Goal: Transaction & Acquisition: Download file/media

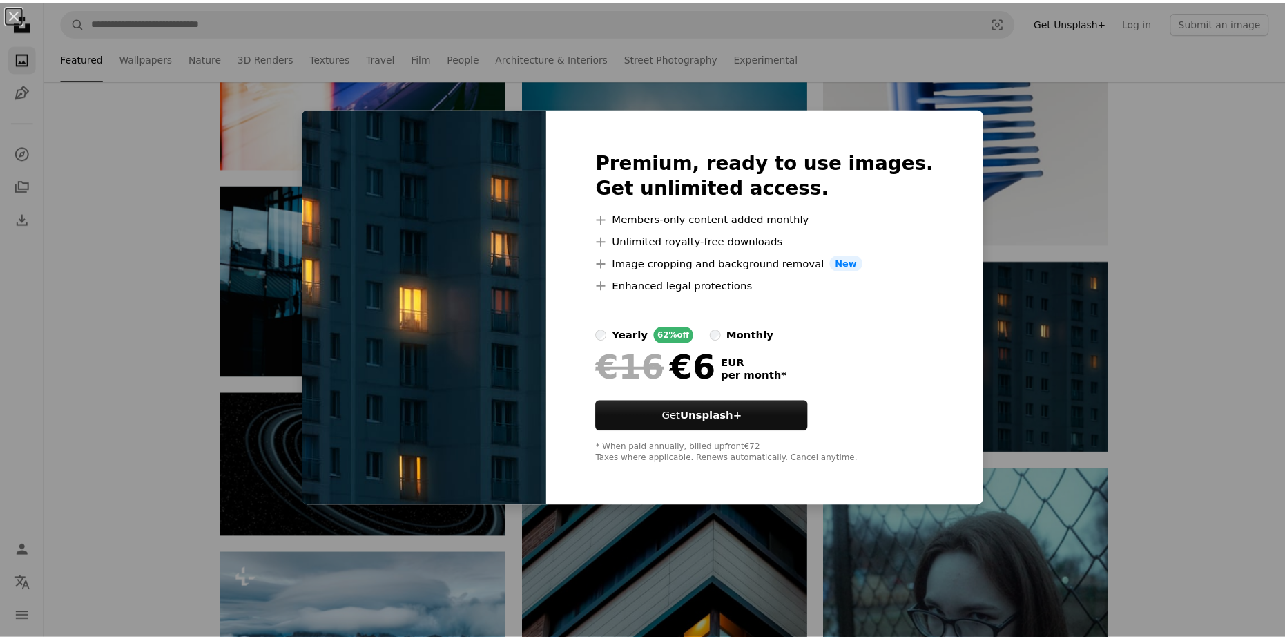
scroll to position [1451, 0]
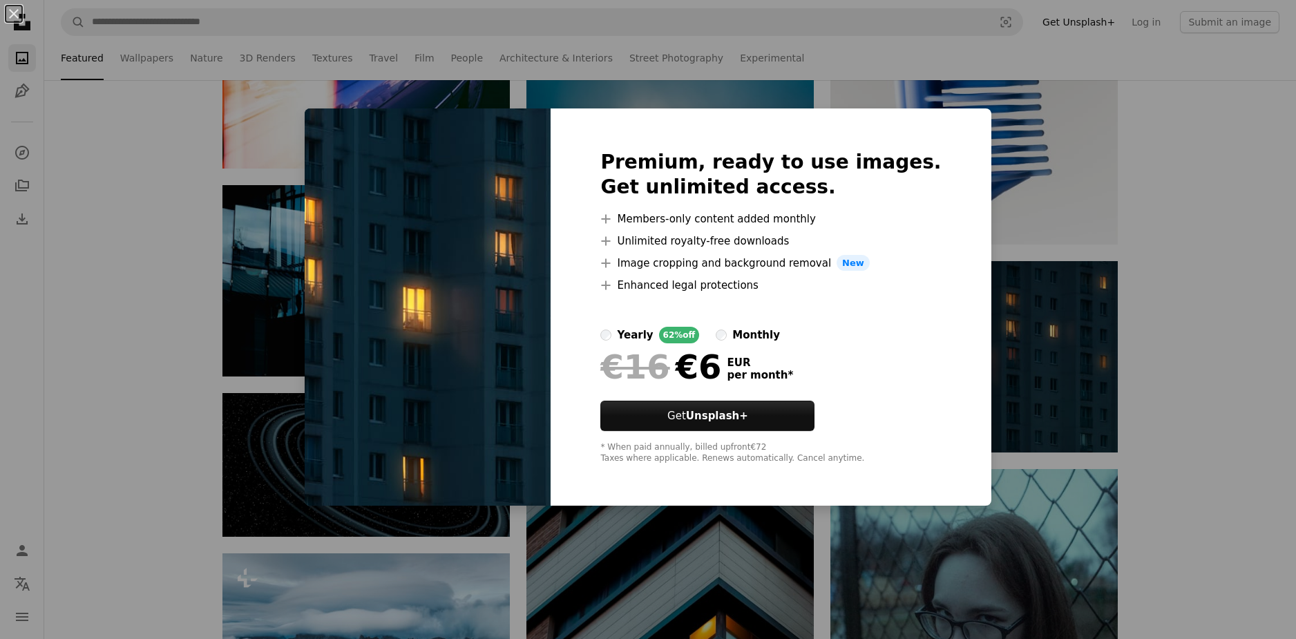
click at [740, 78] on div "An X shape Premium, ready to use images. Get unlimited access. A plus sign Memb…" at bounding box center [648, 319] width 1296 height 639
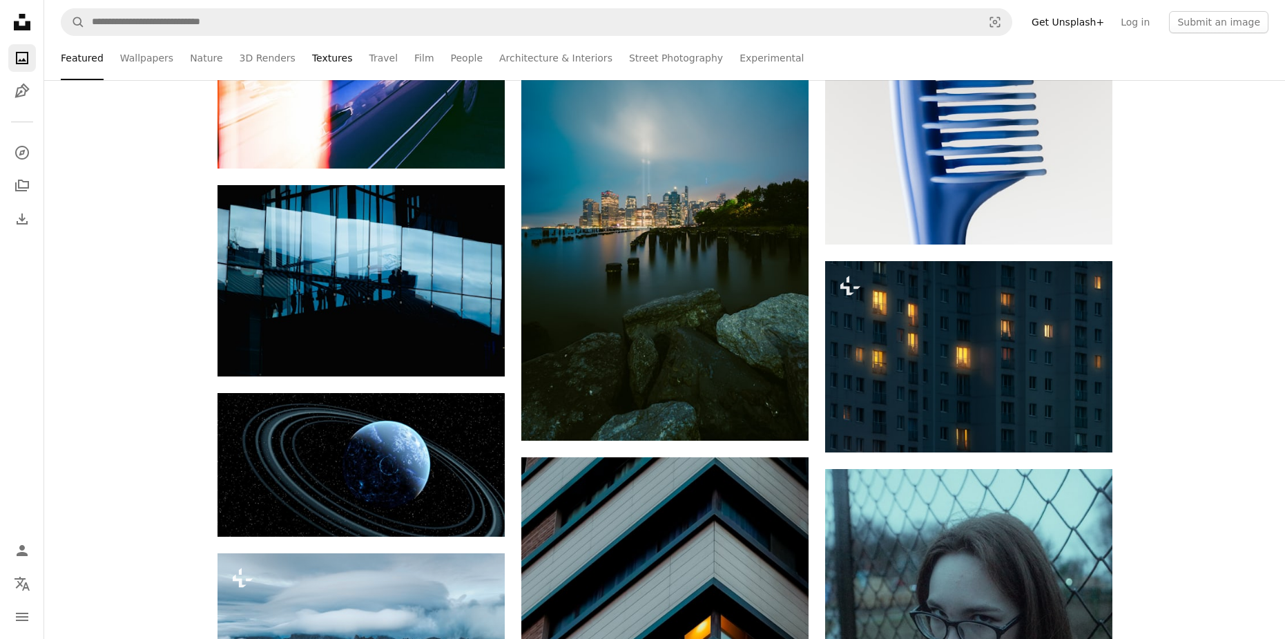
click at [312, 68] on link "Textures" at bounding box center [332, 58] width 41 height 44
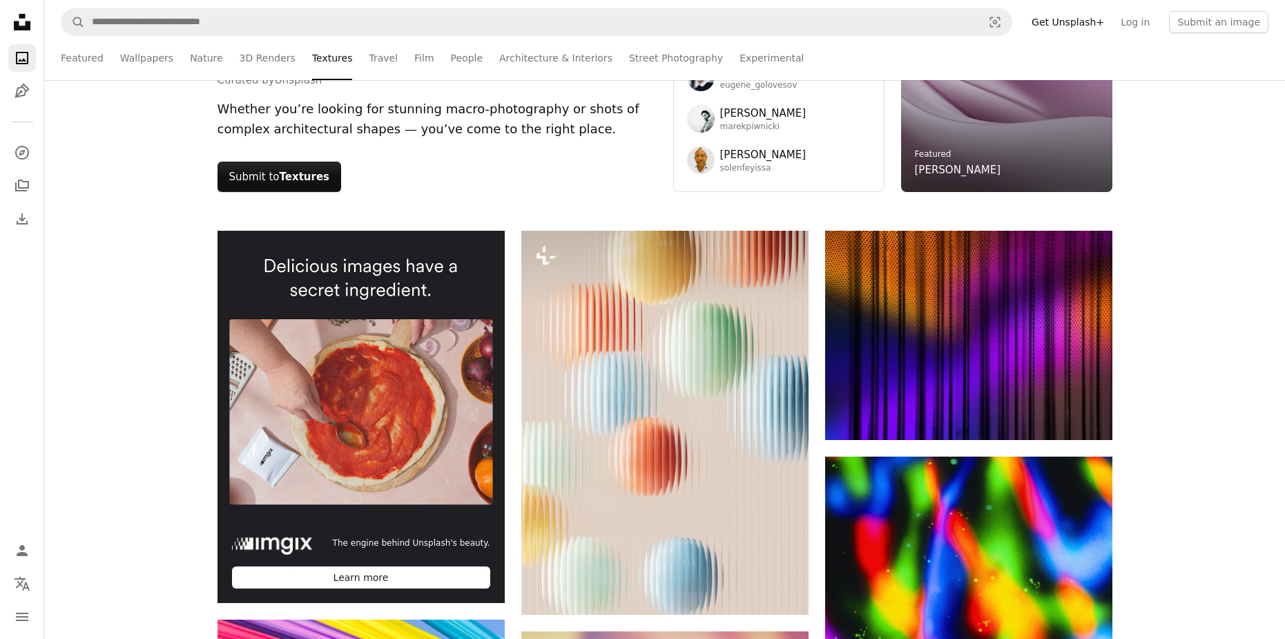
scroll to position [69, 0]
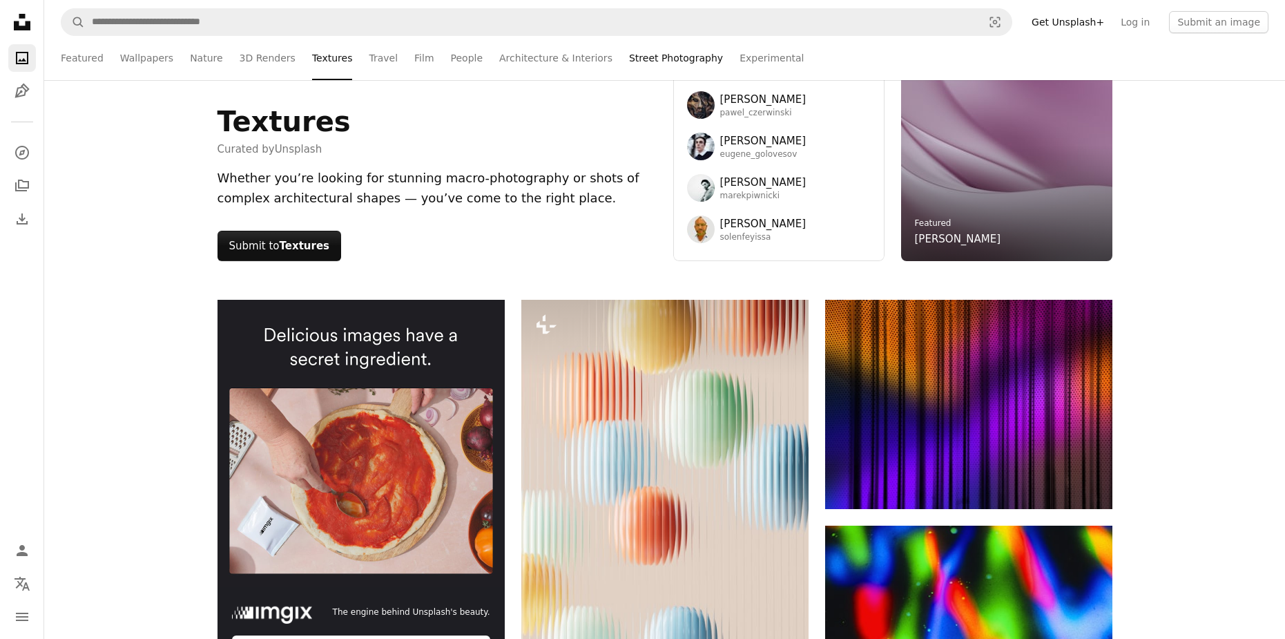
click at [629, 57] on link "Street Photography" at bounding box center [676, 58] width 94 height 44
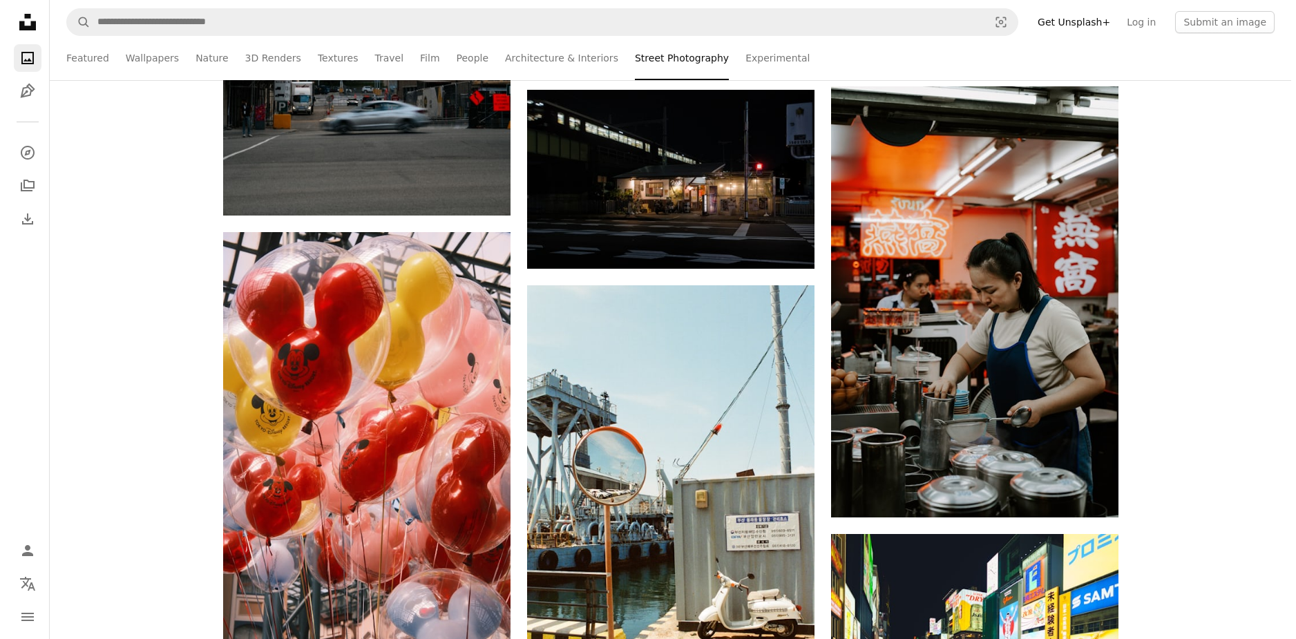
scroll to position [2210, 0]
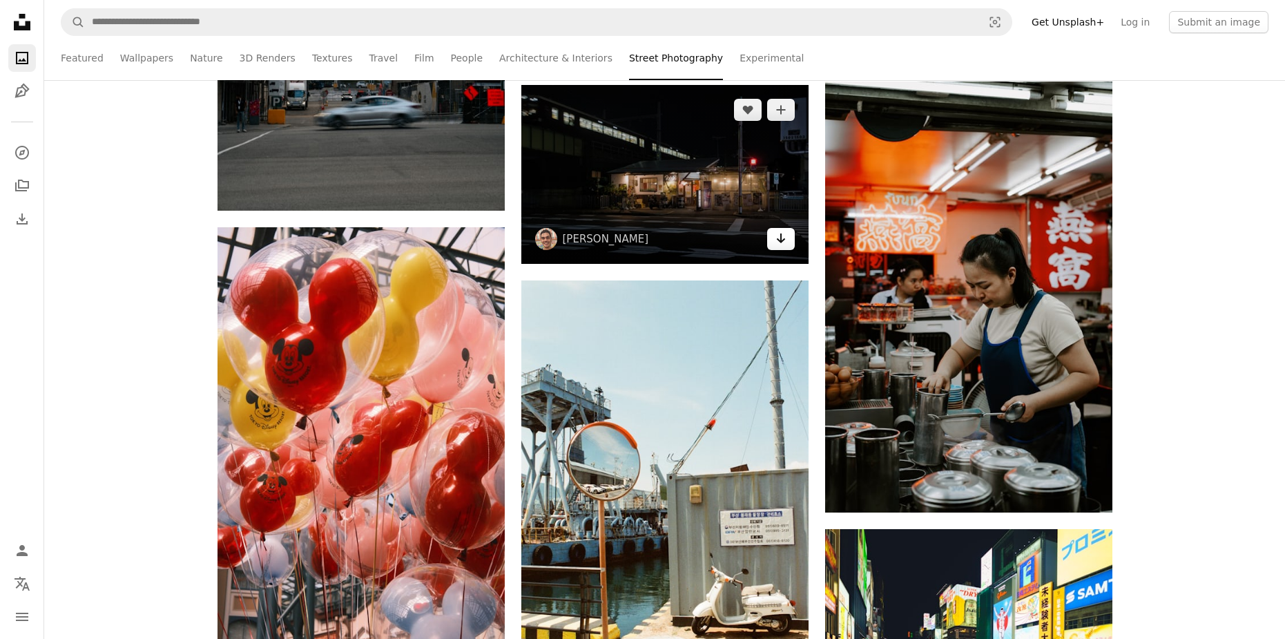
click at [780, 247] on icon "Arrow pointing down" at bounding box center [781, 238] width 11 height 17
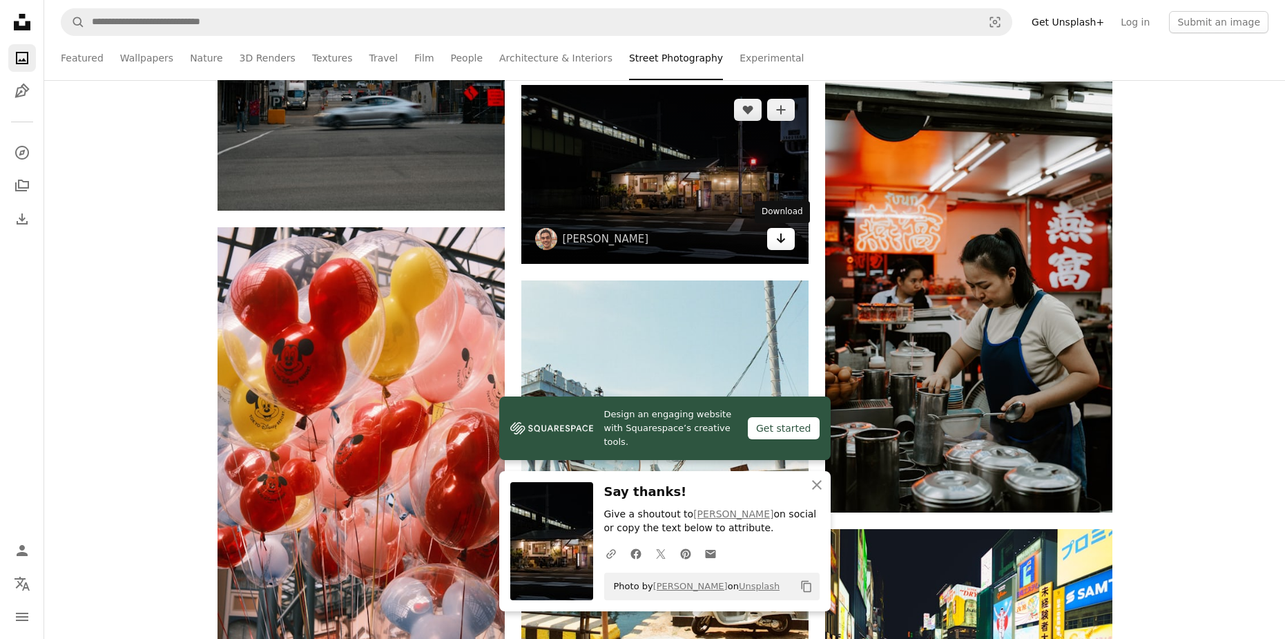
click at [778, 239] on icon "Download" at bounding box center [780, 238] width 9 height 10
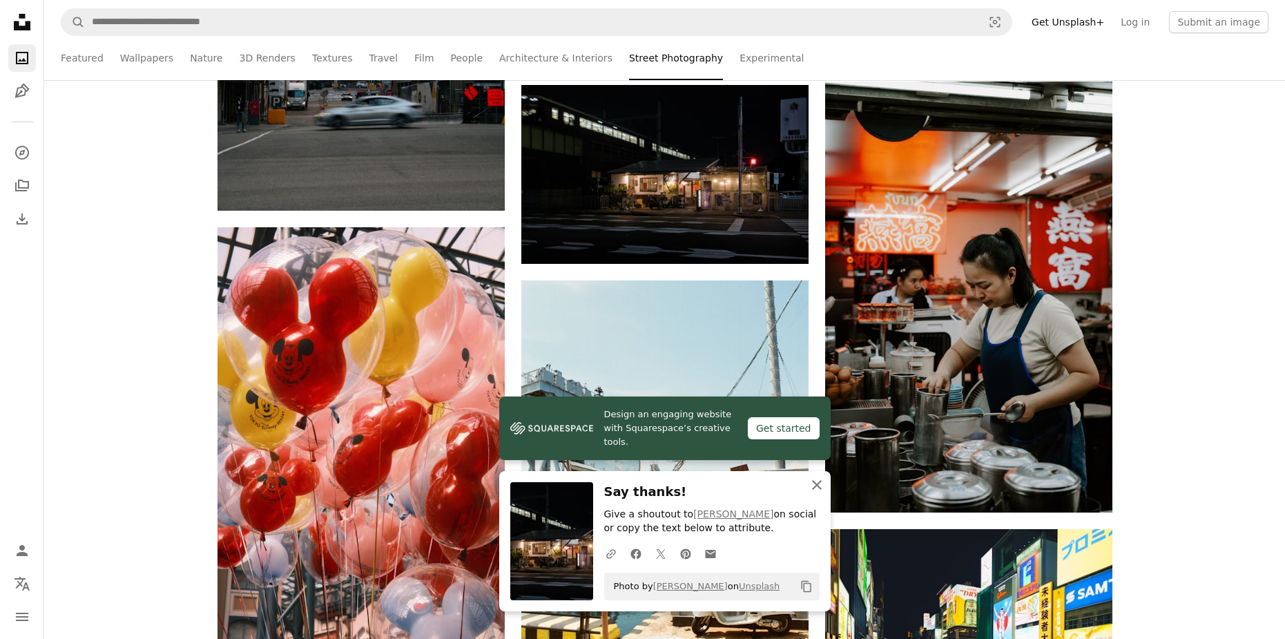
click at [816, 487] on icon "An X shape" at bounding box center [817, 485] width 17 height 17
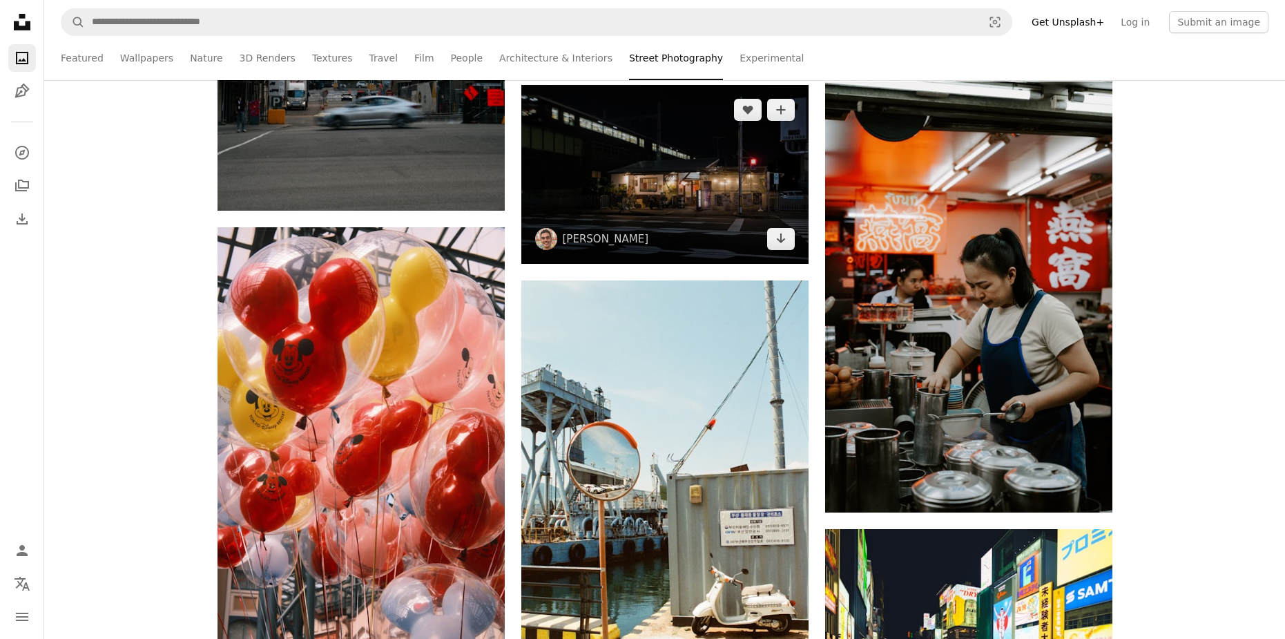
click at [781, 251] on img at bounding box center [665, 175] width 287 height 180
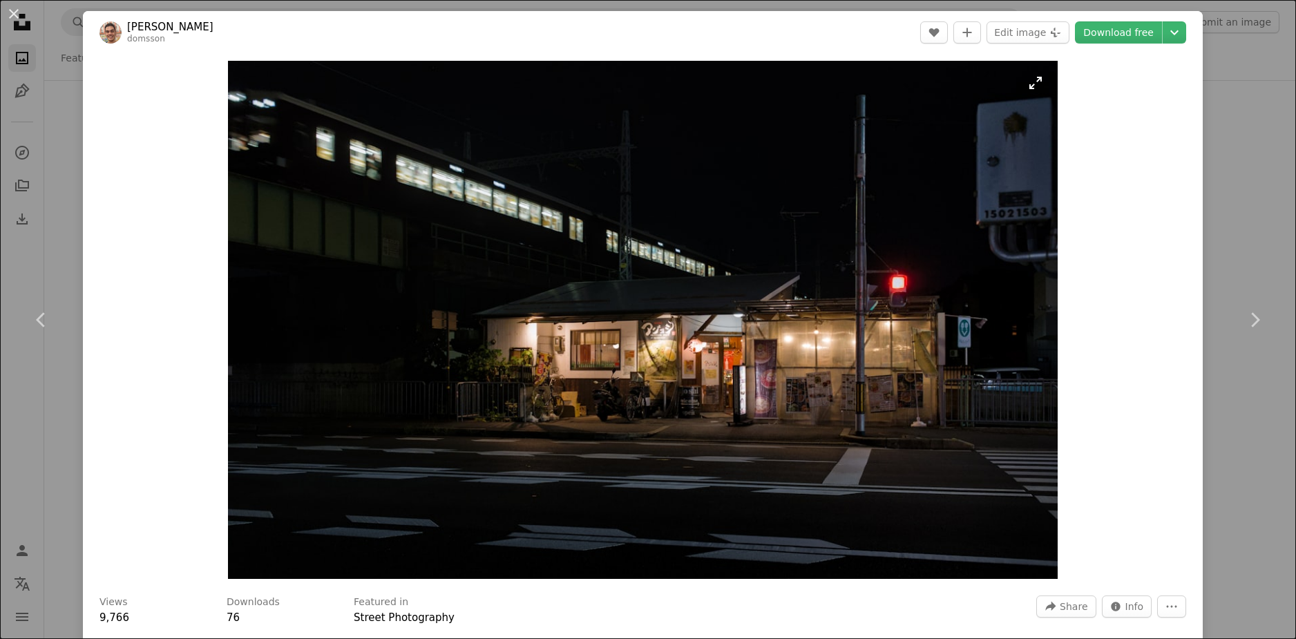
click at [956, 300] on img "Zoom in on this image" at bounding box center [643, 320] width 830 height 518
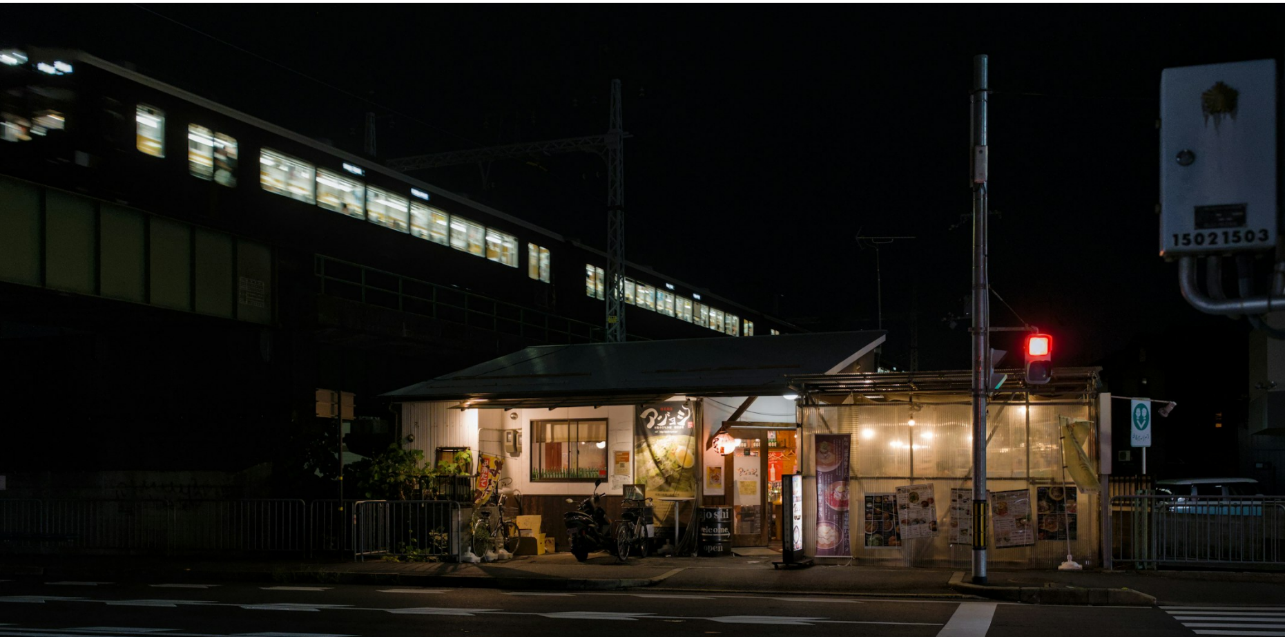
scroll to position [82, 0]
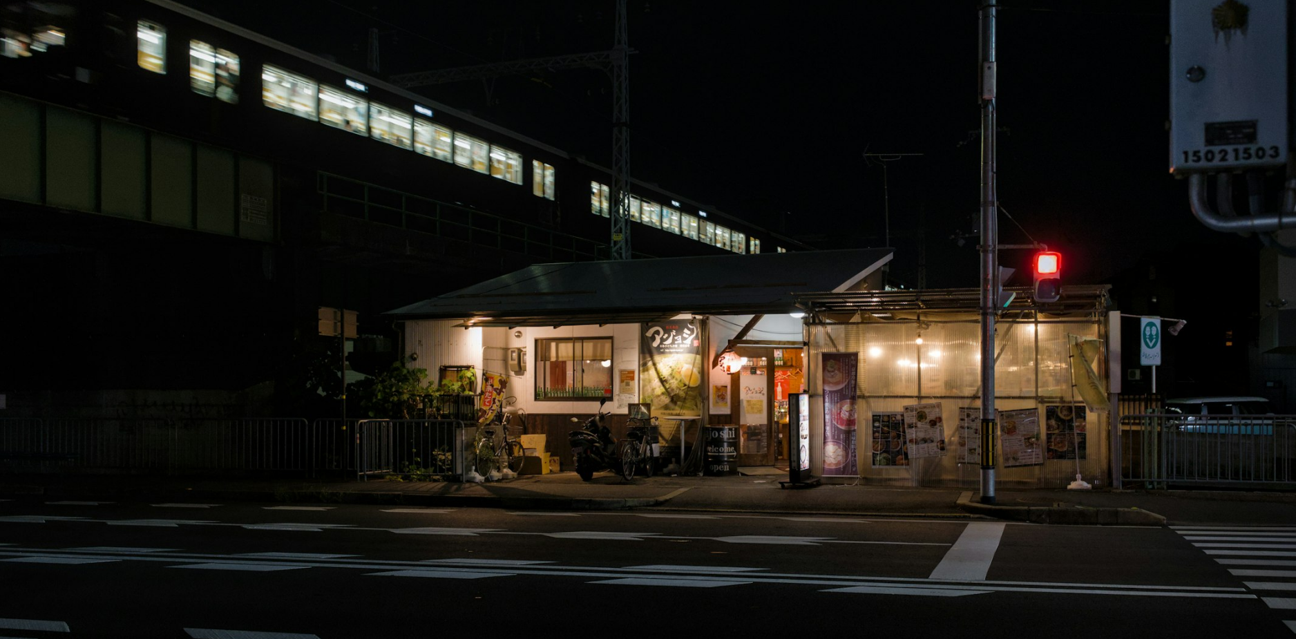
click at [956, 300] on img "Zoom out on this image" at bounding box center [647, 322] width 1297 height 810
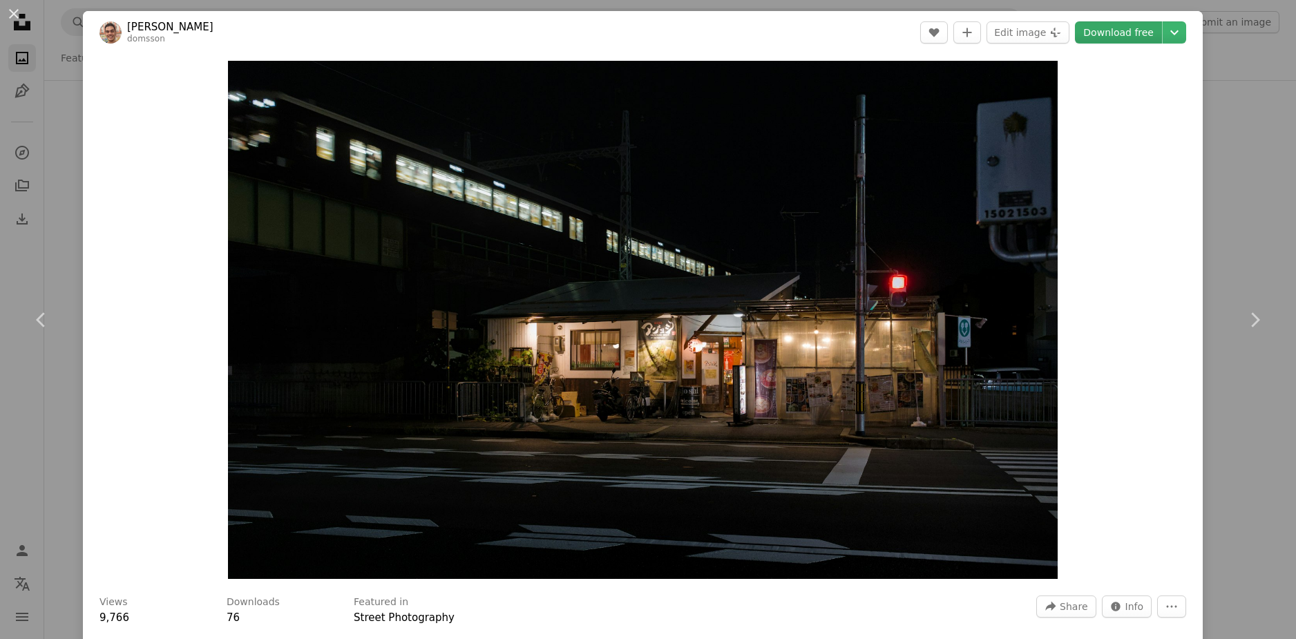
click at [1116, 35] on link "Download free" at bounding box center [1118, 32] width 87 height 22
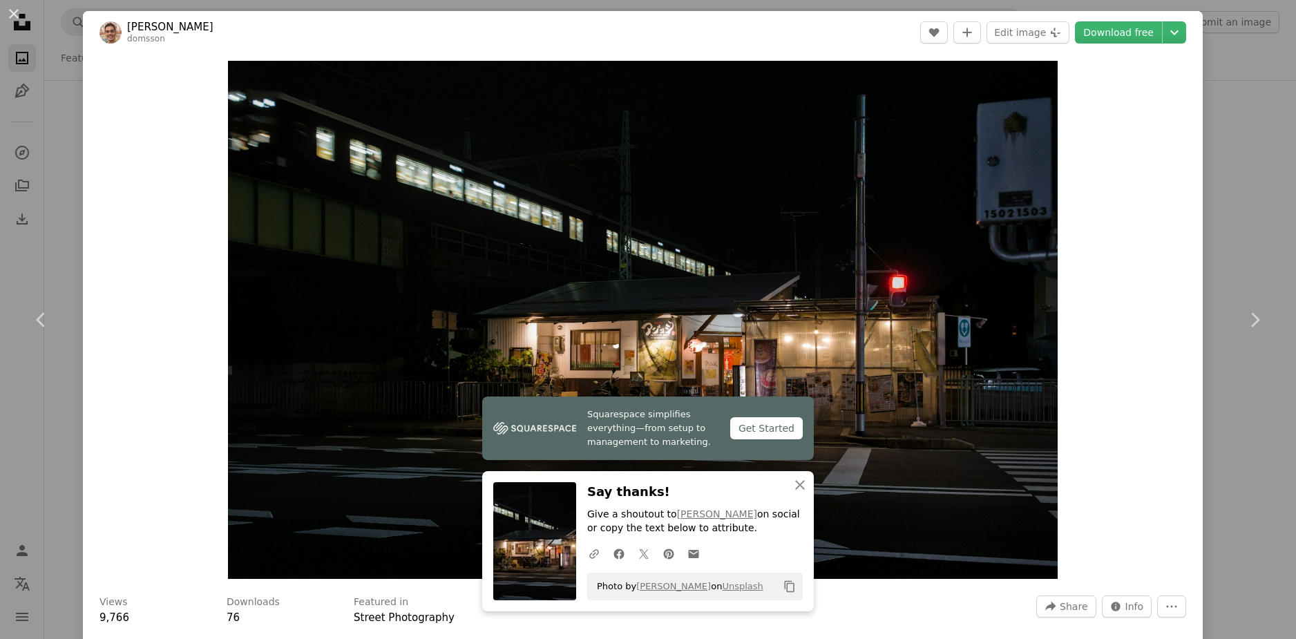
click at [58, 15] on div "An X shape Chevron left Chevron right [PERSON_NAME] A heart A plus sign Edit im…" at bounding box center [648, 319] width 1296 height 639
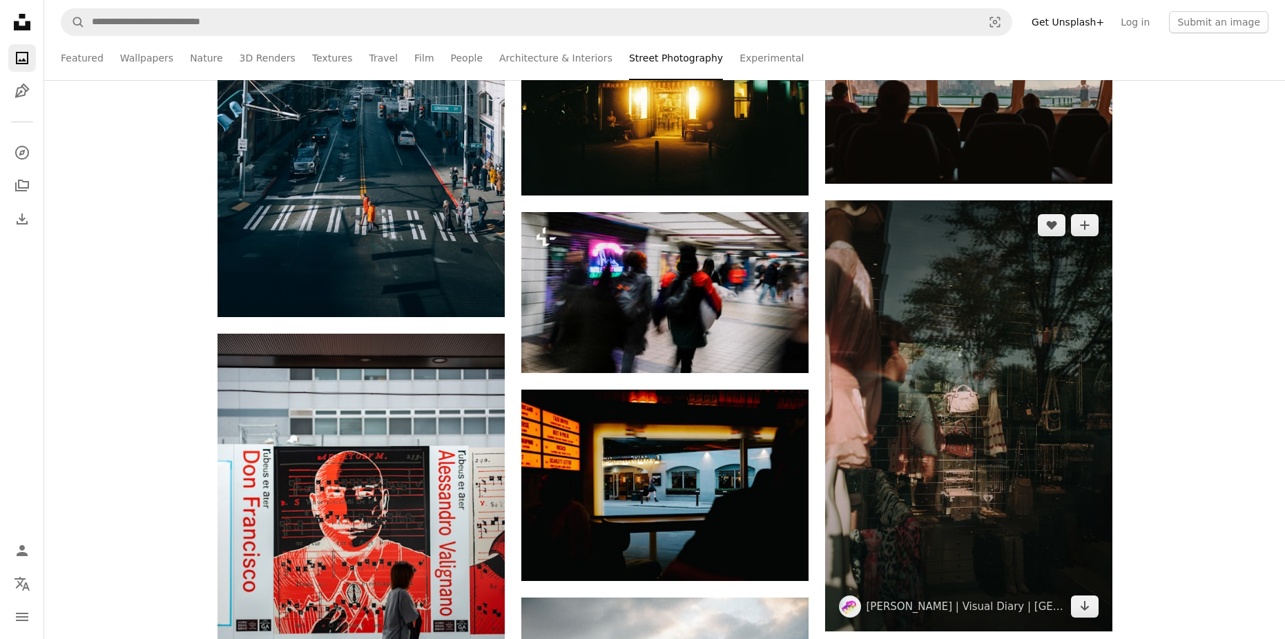
scroll to position [3385, 0]
